Goal: Transaction & Acquisition: Purchase product/service

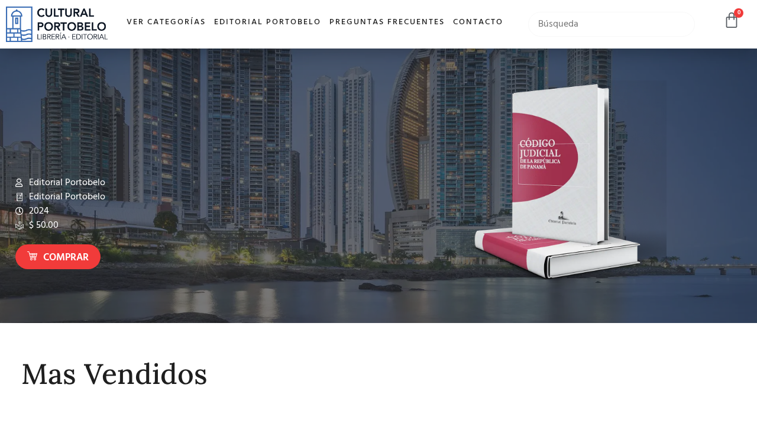
click at [561, 22] on input "text" at bounding box center [611, 24] width 167 height 25
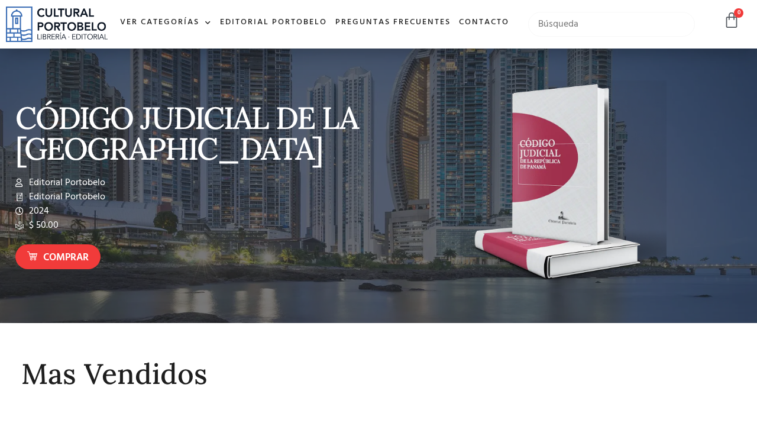
click at [558, 34] on input "text" at bounding box center [611, 24] width 167 height 25
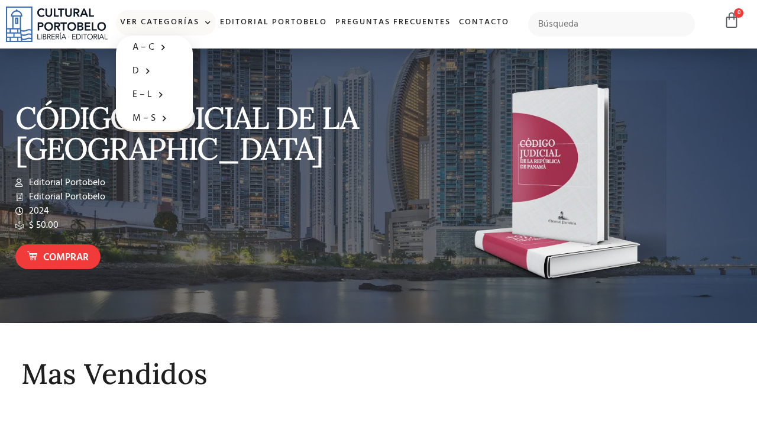
click at [183, 21] on link "Ver Categorías" at bounding box center [166, 22] width 100 height 25
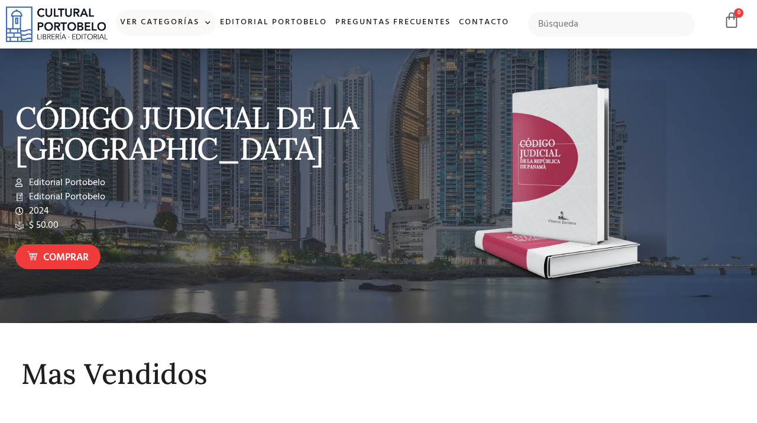
click at [181, 22] on link "Ver Categorías" at bounding box center [166, 22] width 100 height 25
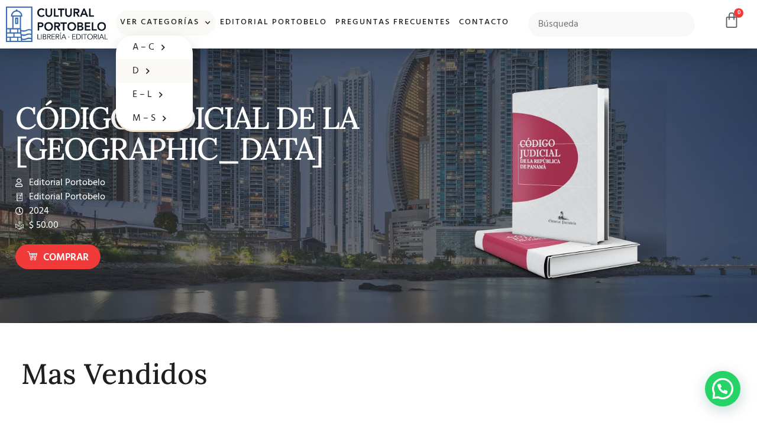
click at [145, 70] on span at bounding box center [145, 70] width 12 height 18
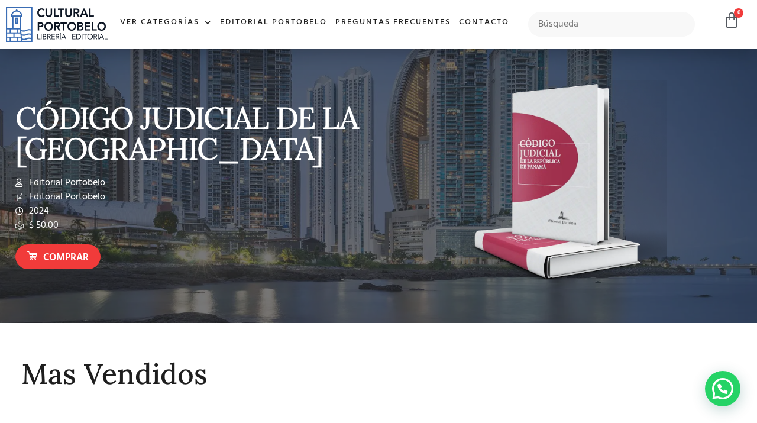
click at [145, 70] on div "CÓDIGO JUDICIAL DE LA [GEOGRAPHIC_DATA] Editorial Portobelo Editorial Portobelo…" at bounding box center [378, 185] width 738 height 236
click at [178, 27] on link "Ver Categorías" at bounding box center [166, 22] width 100 height 25
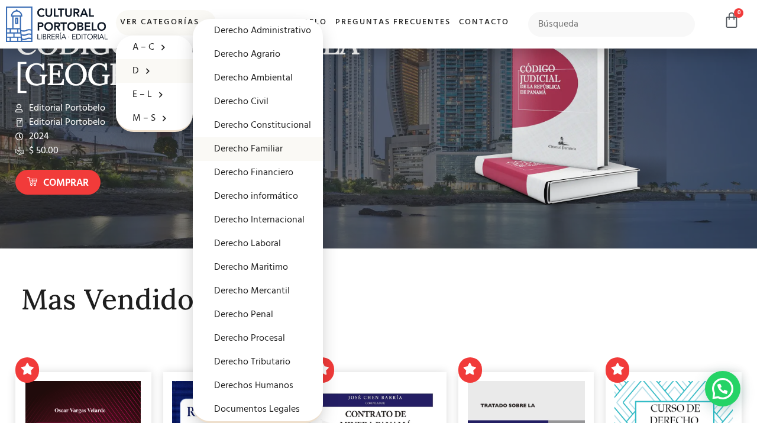
scroll to position [85, 0]
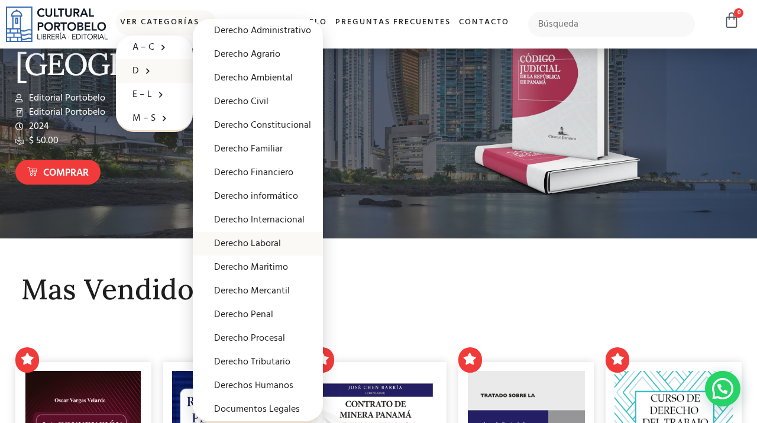
click at [274, 242] on link "Derecho Laboral" at bounding box center [258, 244] width 130 height 24
